Goal: Task Accomplishment & Management: Manage account settings

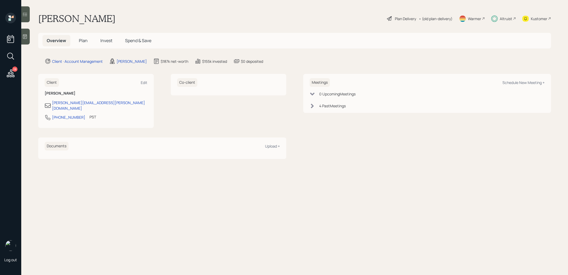
click at [104, 41] on span "Invest" at bounding box center [106, 41] width 12 height 6
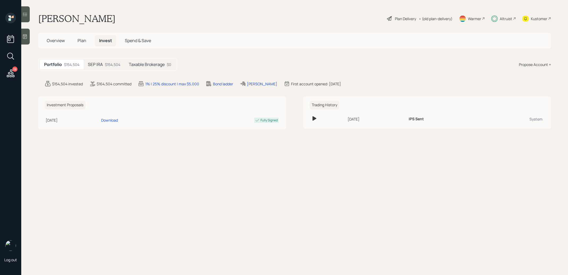
click at [138, 64] on h5 "Taxable Brokerage" at bounding box center [147, 64] width 36 height 5
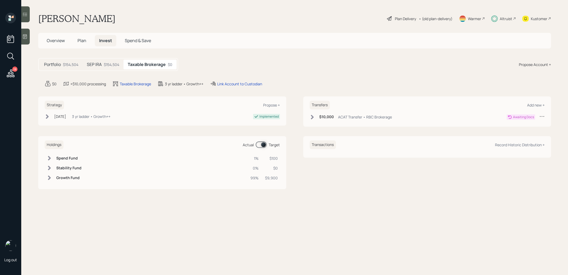
click at [82, 43] on span "Plan" at bounding box center [81, 41] width 9 height 6
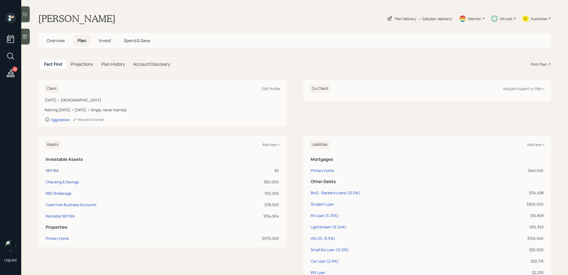
click at [51, 169] on div "SEP IRA" at bounding box center [52, 171] width 13 height 6
select select "balanced"
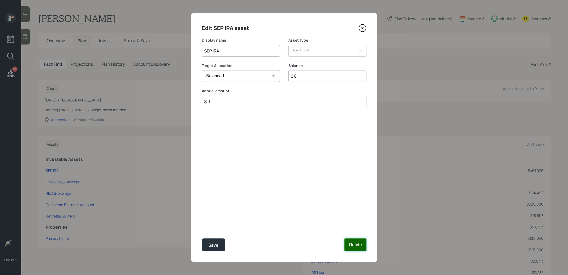
click at [354, 244] on button "Delete" at bounding box center [355, 245] width 22 height 13
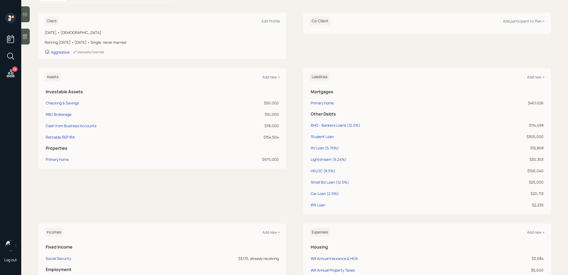
scroll to position [88, 0]
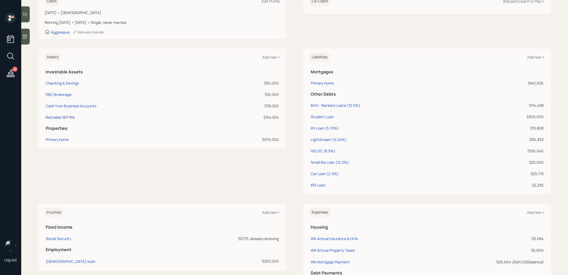
click at [68, 117] on div "Retirable SEP IRA" at bounding box center [60, 118] width 29 height 6
select select "balanced"
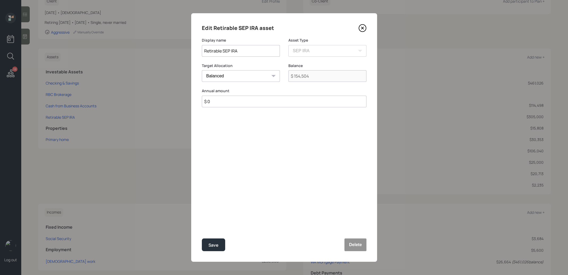
click at [362, 29] on icon at bounding box center [362, 28] width 8 height 8
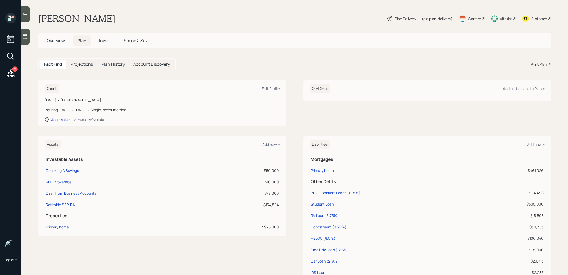
click at [103, 40] on span "Invest" at bounding box center [105, 41] width 12 height 6
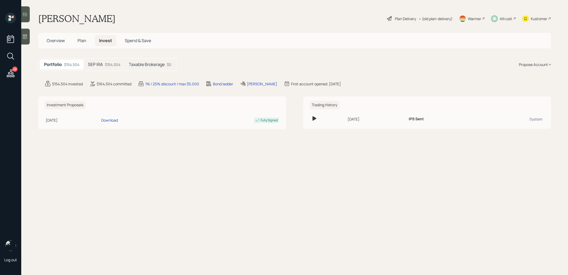
click at [106, 64] on div "$154,504" at bounding box center [112, 65] width 15 height 6
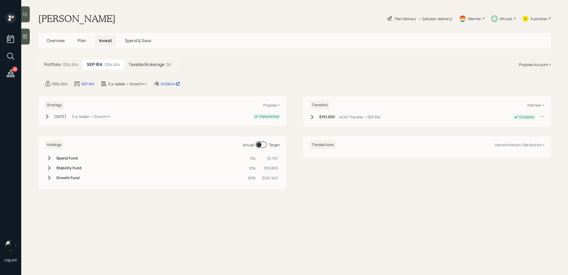
click at [257, 145] on span at bounding box center [261, 145] width 11 height 6
click at [262, 144] on span at bounding box center [261, 145] width 11 height 6
